Goal: Transaction & Acquisition: Obtain resource

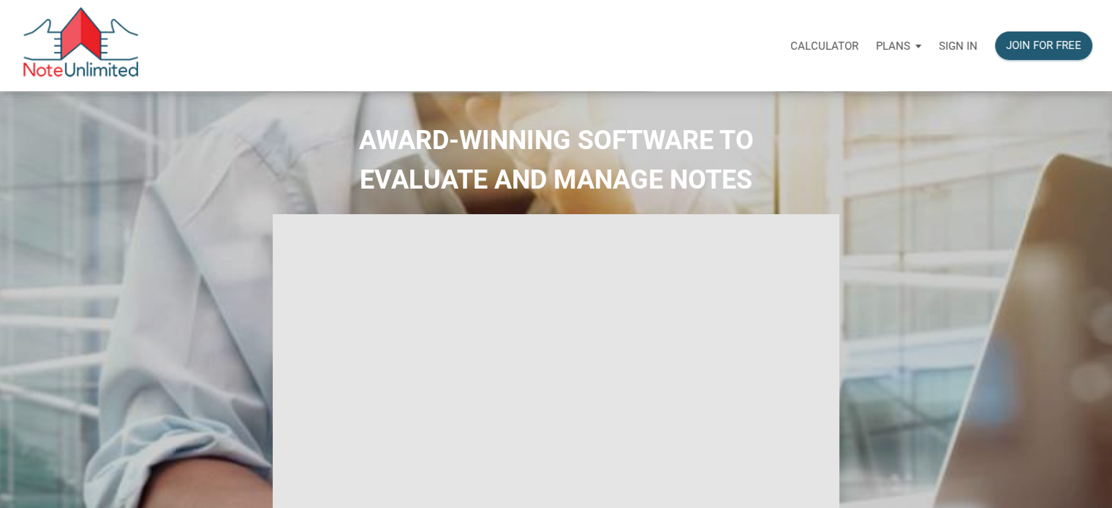
type input "Introduction to new features"
select select
click at [953, 47] on p "Sign in" at bounding box center [958, 45] width 39 height 13
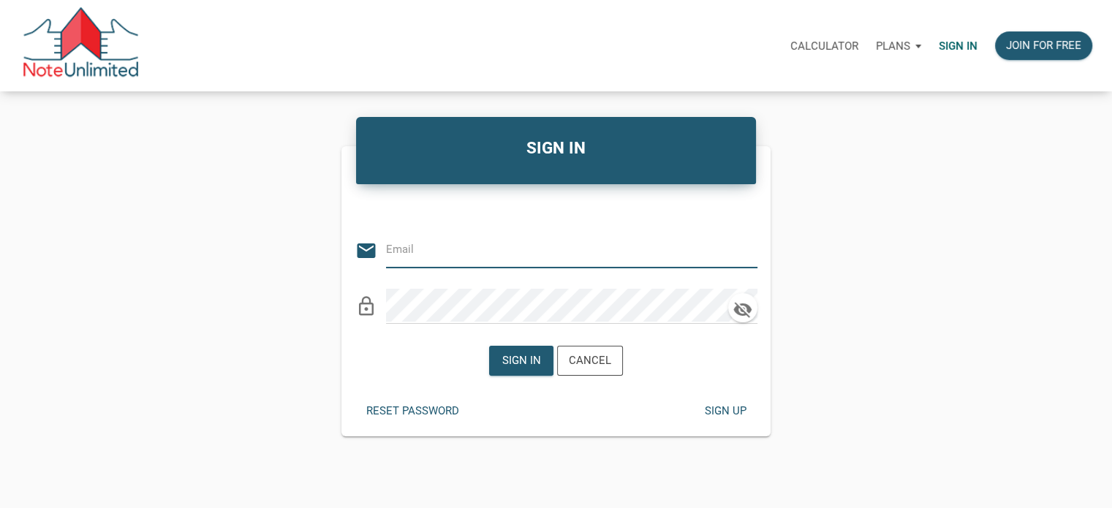
type input "tom@thepropertyforce.com"
click at [522, 361] on div "Sign in" at bounding box center [521, 360] width 39 height 17
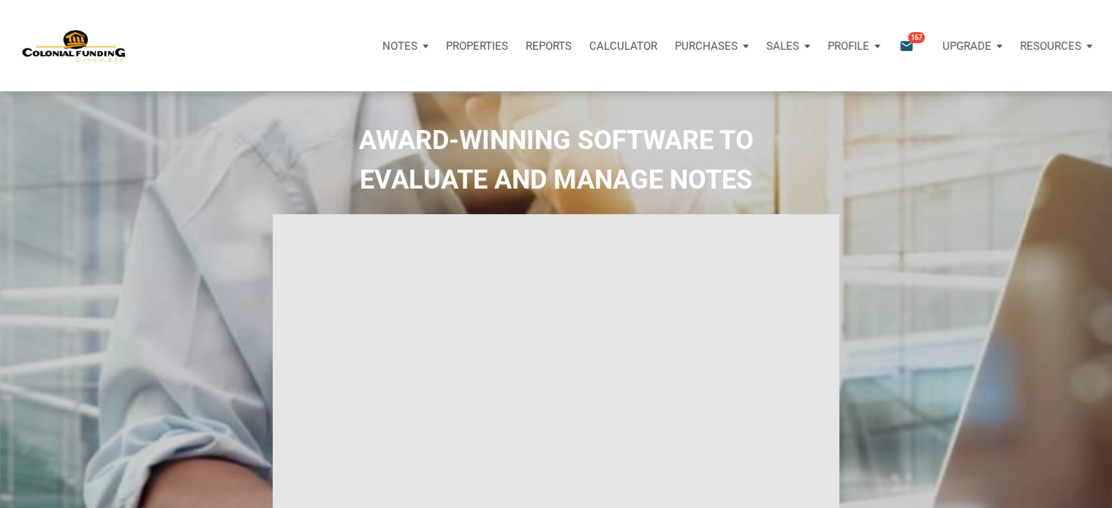
type input "Introduction to new features"
select select
click at [909, 43] on icon "email" at bounding box center [907, 45] width 18 height 17
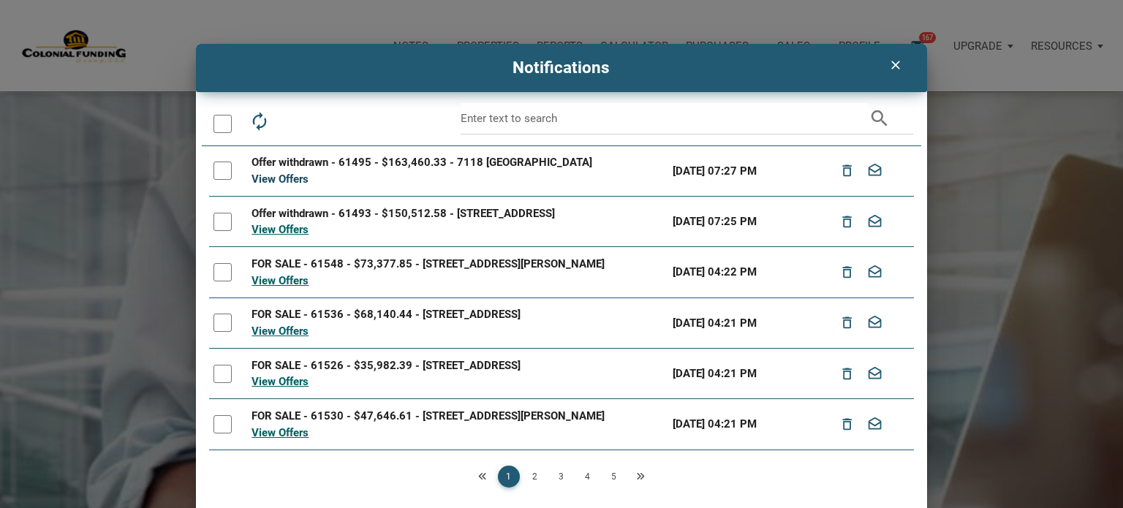
click at [284, 178] on link "View Offers" at bounding box center [280, 179] width 57 height 13
